Goal: Task Accomplishment & Management: Use online tool/utility

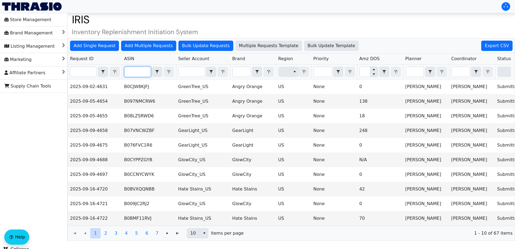
click at [134, 68] on input "Filter" at bounding box center [138, 72] width 26 height 10
paste input "B097NMCRW6"
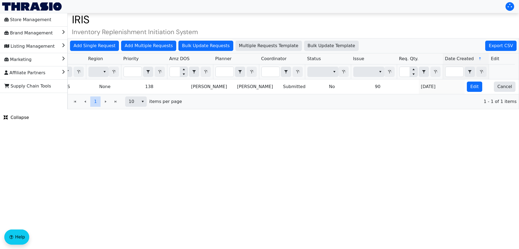
scroll to position [0, 218]
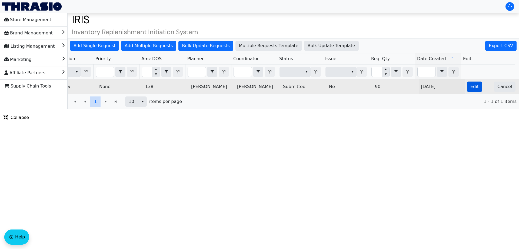
type input "B097NMCRW6"
click at [467, 85] on button "Edit" at bounding box center [474, 86] width 15 height 10
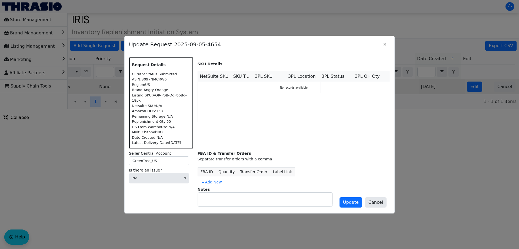
scroll to position [0, 0]
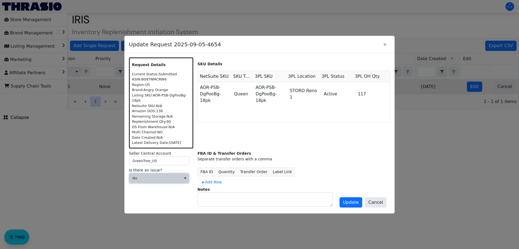
click at [157, 176] on span "No" at bounding box center [155, 177] width 45 height 5
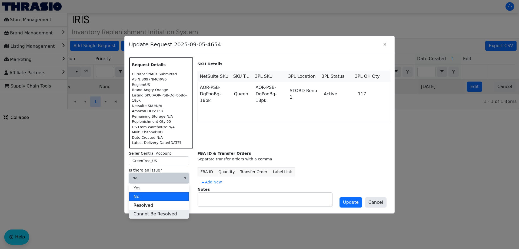
click at [161, 212] on span "Cannot Be Resolved" at bounding box center [156, 213] width 44 height 6
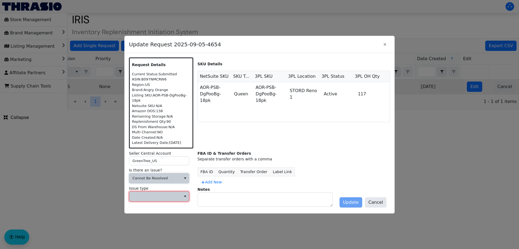
click at [157, 193] on span at bounding box center [155, 195] width 45 height 5
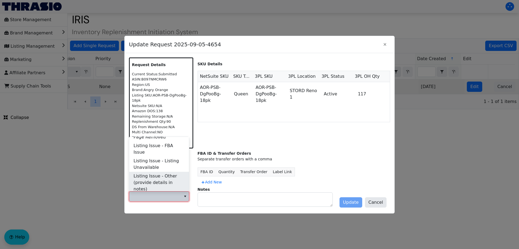
scroll to position [105, 0]
click at [155, 161] on span "Listing Issue - Listing Unavailable" at bounding box center [159, 164] width 51 height 13
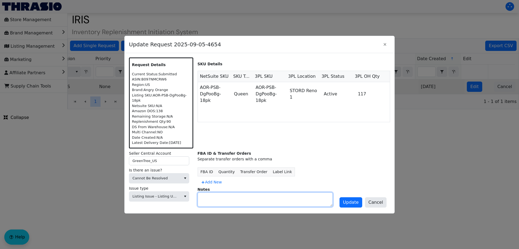
click at [222, 197] on textarea at bounding box center [265, 199] width 135 height 14
paste textarea "B097NMCRW6"
type textarea "B097NMCRW6 not in Green Tree Products account"
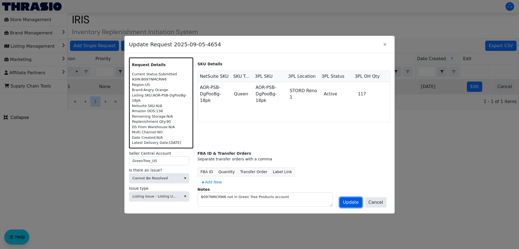
click at [358, 201] on span "Update" at bounding box center [351, 202] width 16 height 6
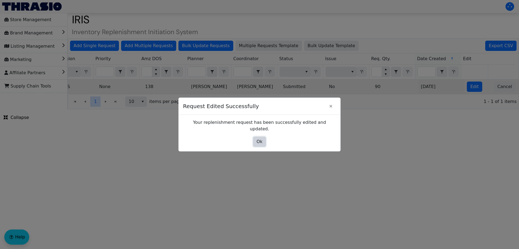
click at [263, 140] on button "Ok" at bounding box center [259, 141] width 13 height 10
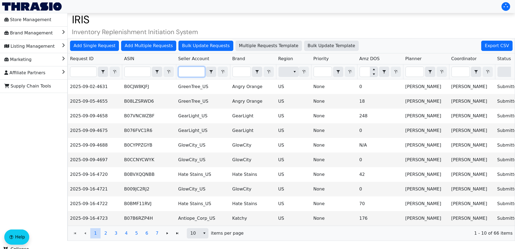
click at [199, 76] on input "Filter" at bounding box center [192, 72] width 26 height 10
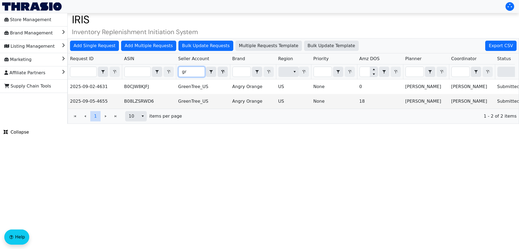
type input "g"
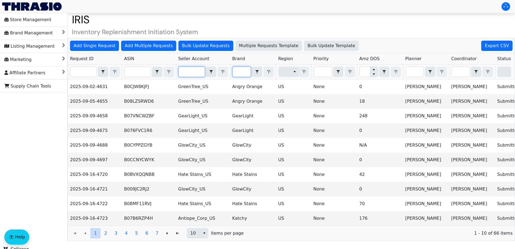
click at [237, 73] on input "Filter" at bounding box center [242, 72] width 18 height 10
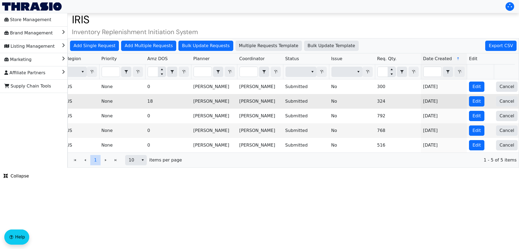
scroll to position [0, 218]
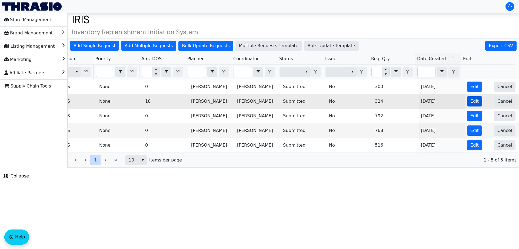
type input "angr"
click at [471, 102] on span "Edit" at bounding box center [475, 101] width 8 height 6
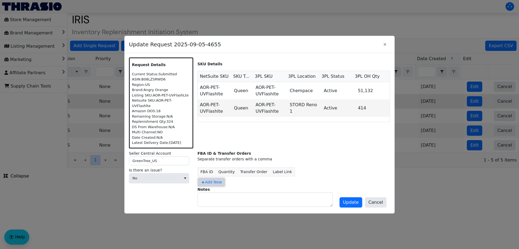
click at [210, 179] on span "Add New" at bounding box center [211, 182] width 21 height 6
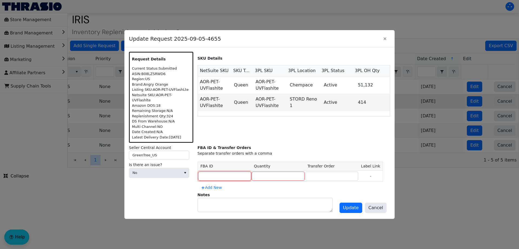
click at [217, 176] on input at bounding box center [224, 175] width 53 height 9
paste input "FBA191HYLH2C"
type input "FBA191HYLH2C"
click at [270, 177] on input "number" at bounding box center [278, 175] width 53 height 9
type input "4"
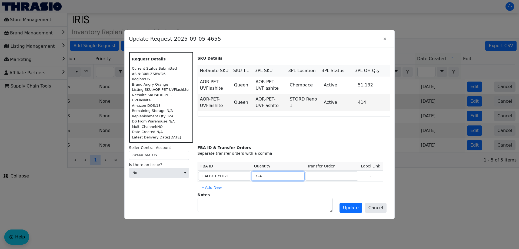
type input "324"
click at [312, 175] on input at bounding box center [331, 175] width 53 height 9
paste input "TO3116474"
type input "TO3116474"
click at [354, 205] on span "Update" at bounding box center [351, 207] width 16 height 6
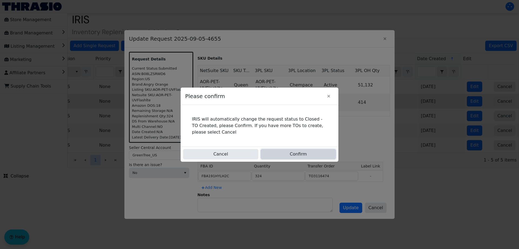
click at [308, 150] on button "Confirm" at bounding box center [298, 154] width 75 height 10
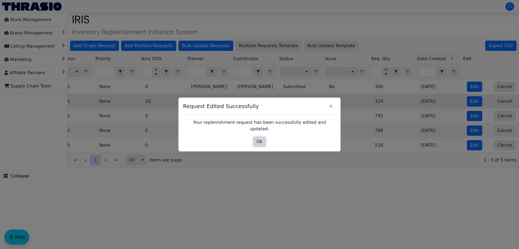
click at [259, 138] on span "Ok" at bounding box center [260, 141] width 6 height 6
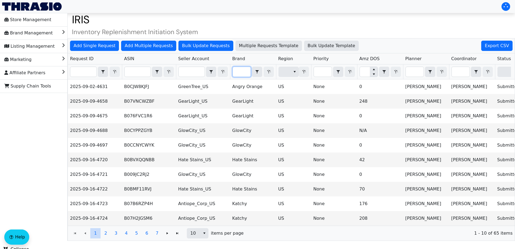
click at [243, 72] on input "Filter" at bounding box center [242, 72] width 18 height 10
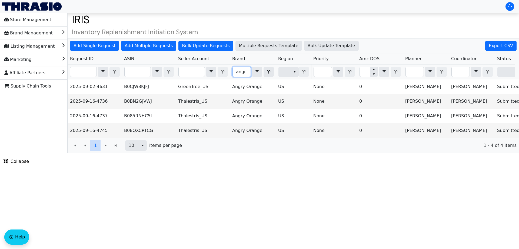
type input "angr"
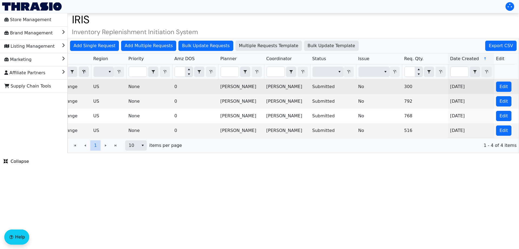
scroll to position [0, 185]
